Goal: Information Seeking & Learning: Learn about a topic

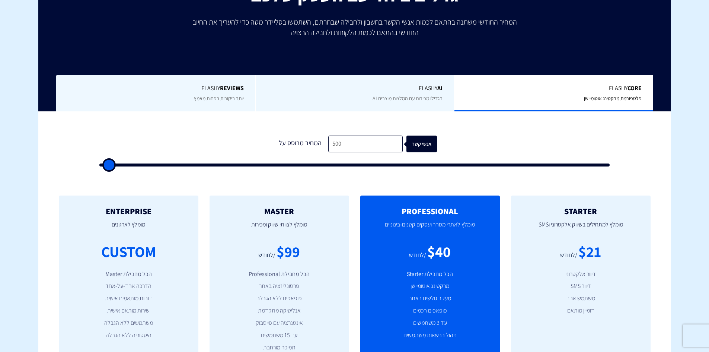
scroll to position [149, 0]
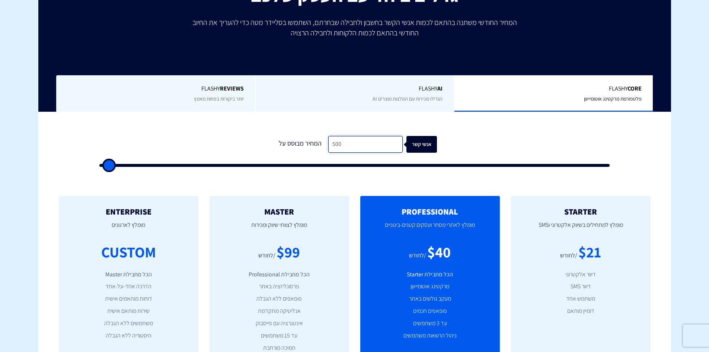
click at [350, 142] on input "500" at bounding box center [365, 144] width 74 height 17
type input "5"
type input "500"
type input "50"
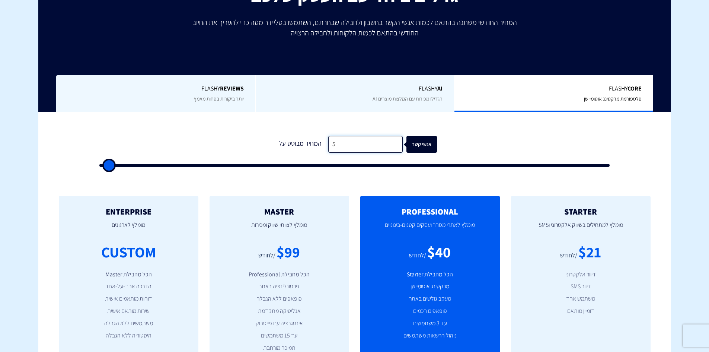
type input "500"
type input "5,000"
type input "5000"
type input "50,000"
type input "50000"
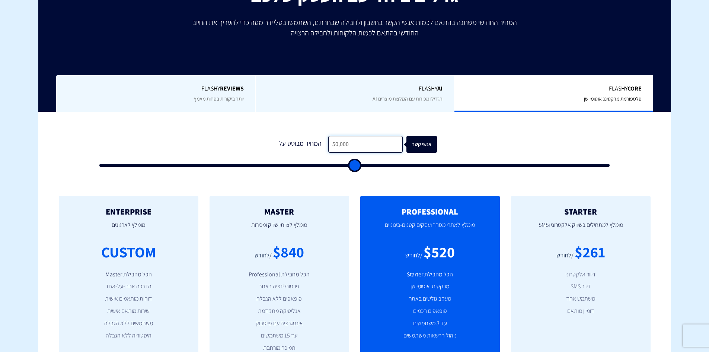
type input "50,000"
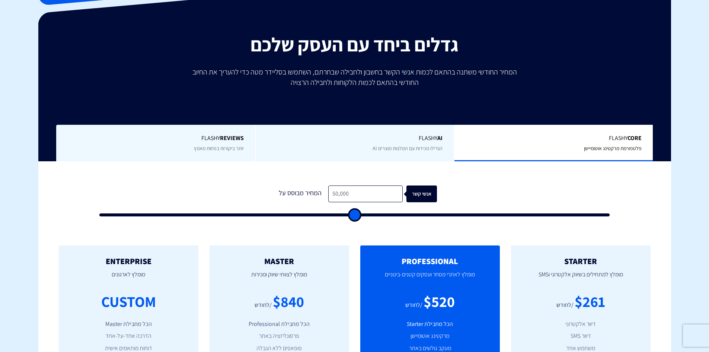
scroll to position [37, 0]
